Goal: Information Seeking & Learning: Learn about a topic

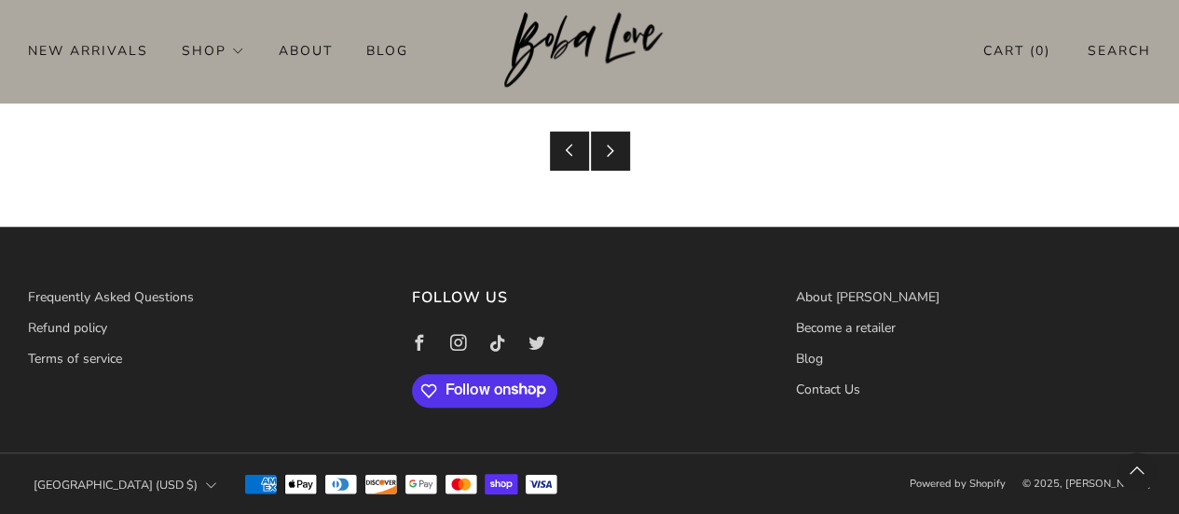
scroll to position [3588, 0]
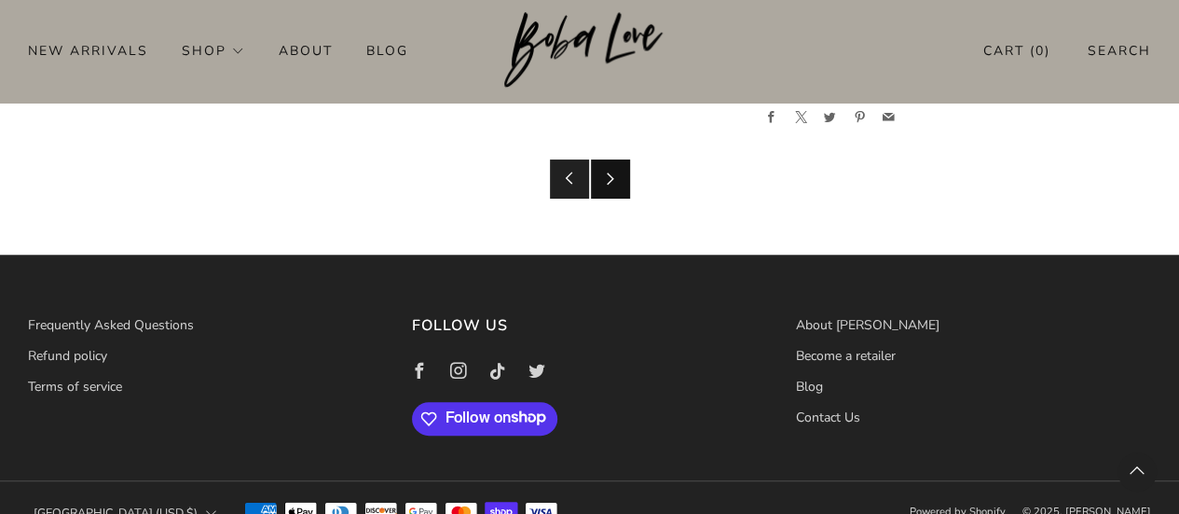
click at [622, 182] on link "Newer Post" at bounding box center [610, 178] width 39 height 39
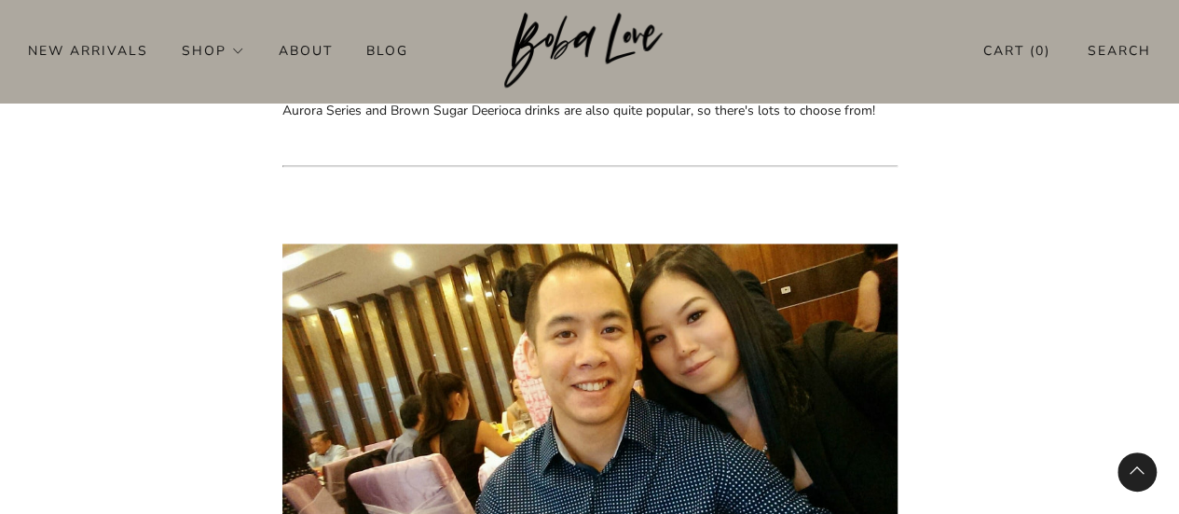
scroll to position [8748, 0]
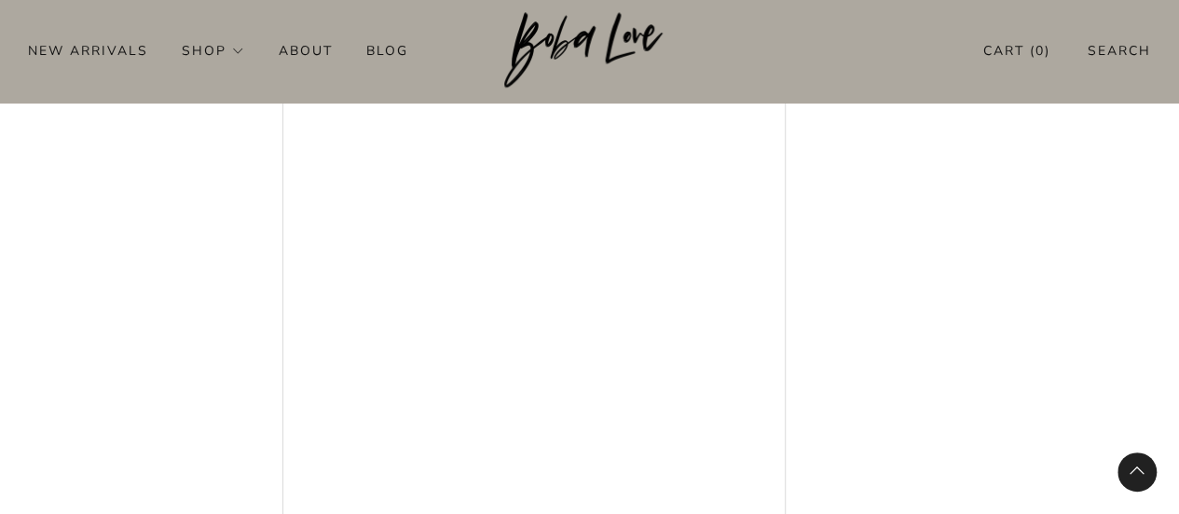
scroll to position [1051, 0]
